Goal: Find specific page/section: Find specific page/section

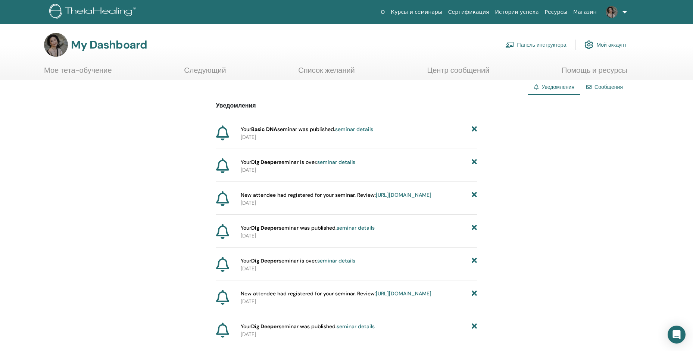
click at [536, 44] on link "Панель инструктора" at bounding box center [535, 45] width 61 height 16
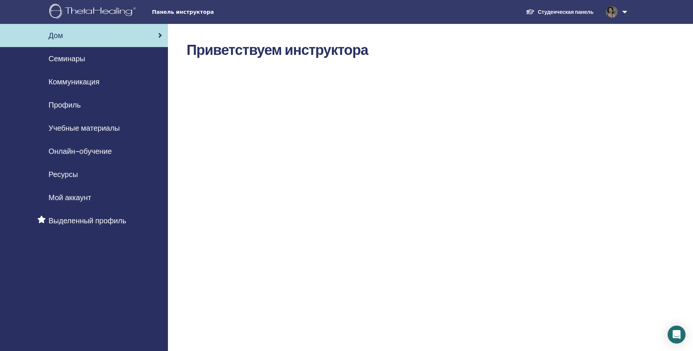
click at [82, 58] on span "Семинары" at bounding box center [66, 58] width 37 height 11
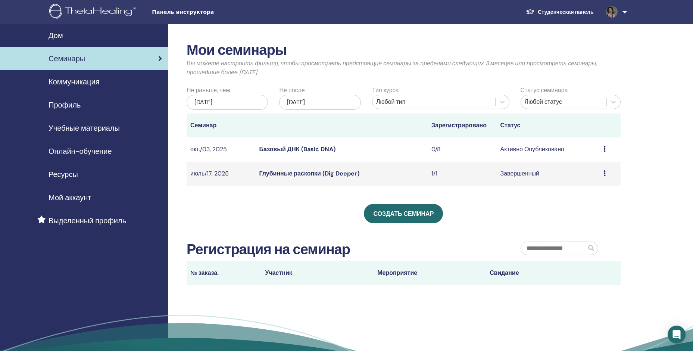
click at [647, 66] on div "Мои семинары Вы можете настроить фильтр, чтобы просмотреть предстоящие семинары…" at bounding box center [427, 206] width 519 height 365
